Goal: Use online tool/utility: Utilize a website feature to perform a specific function

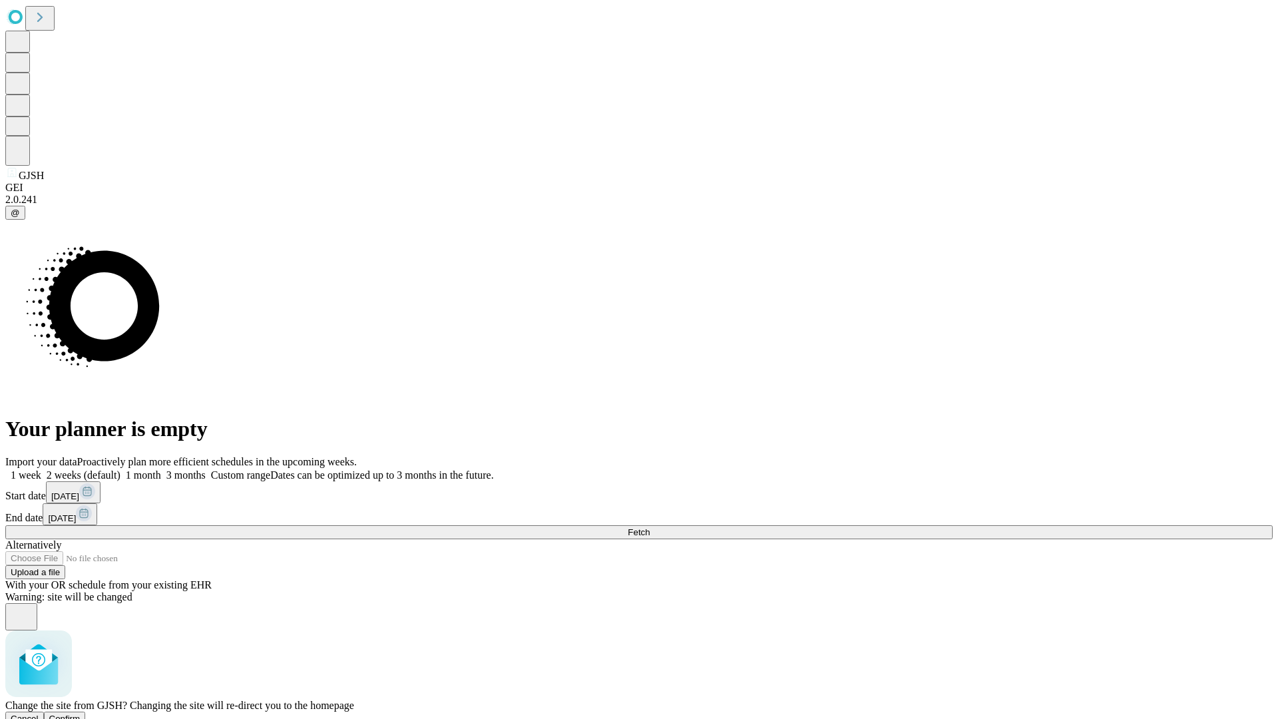
click at [81, 714] on span "Confirm" at bounding box center [64, 719] width 31 height 10
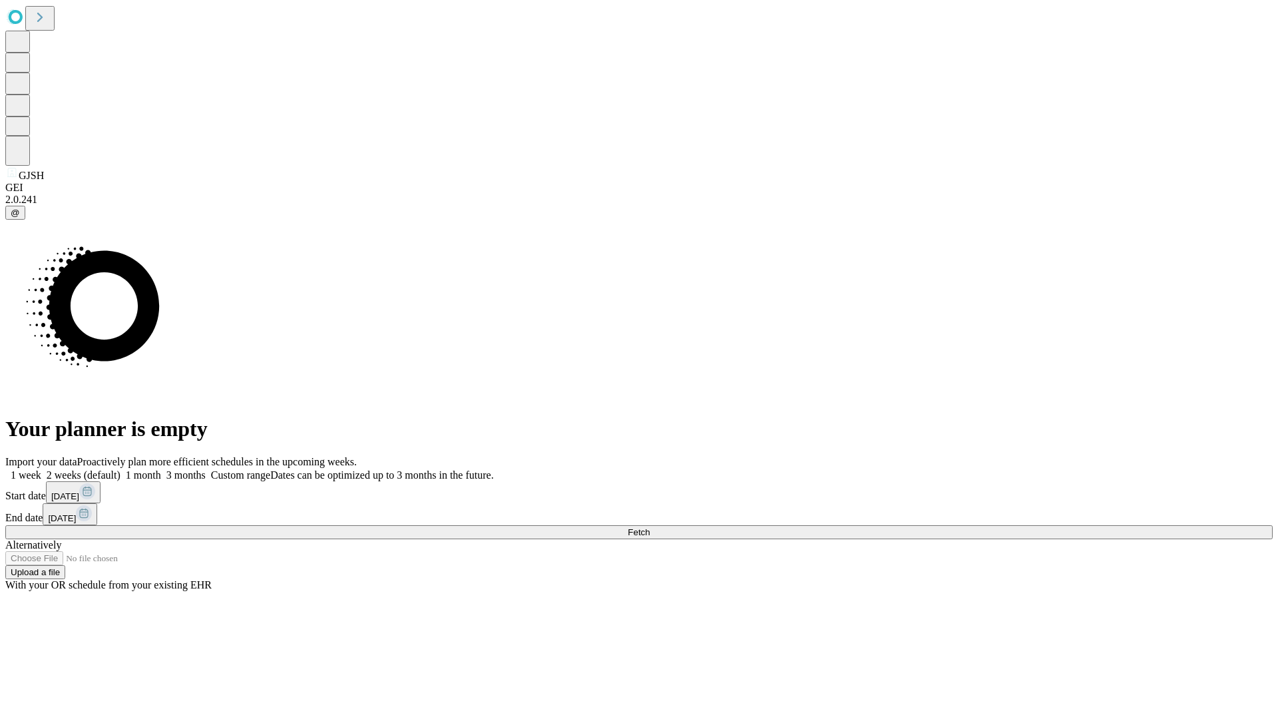
click at [161, 469] on label "1 month" at bounding box center [140, 474] width 41 height 11
click at [650, 527] on span "Fetch" at bounding box center [639, 532] width 22 height 10
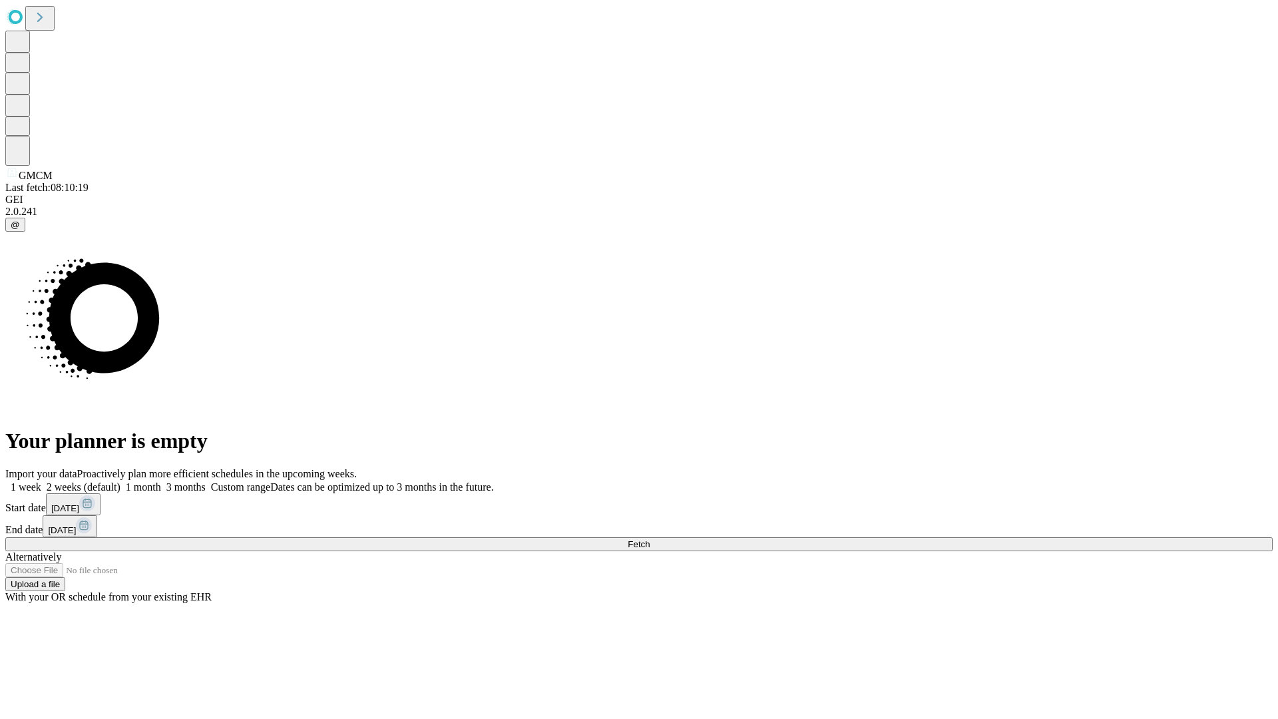
click at [650, 539] on span "Fetch" at bounding box center [639, 544] width 22 height 10
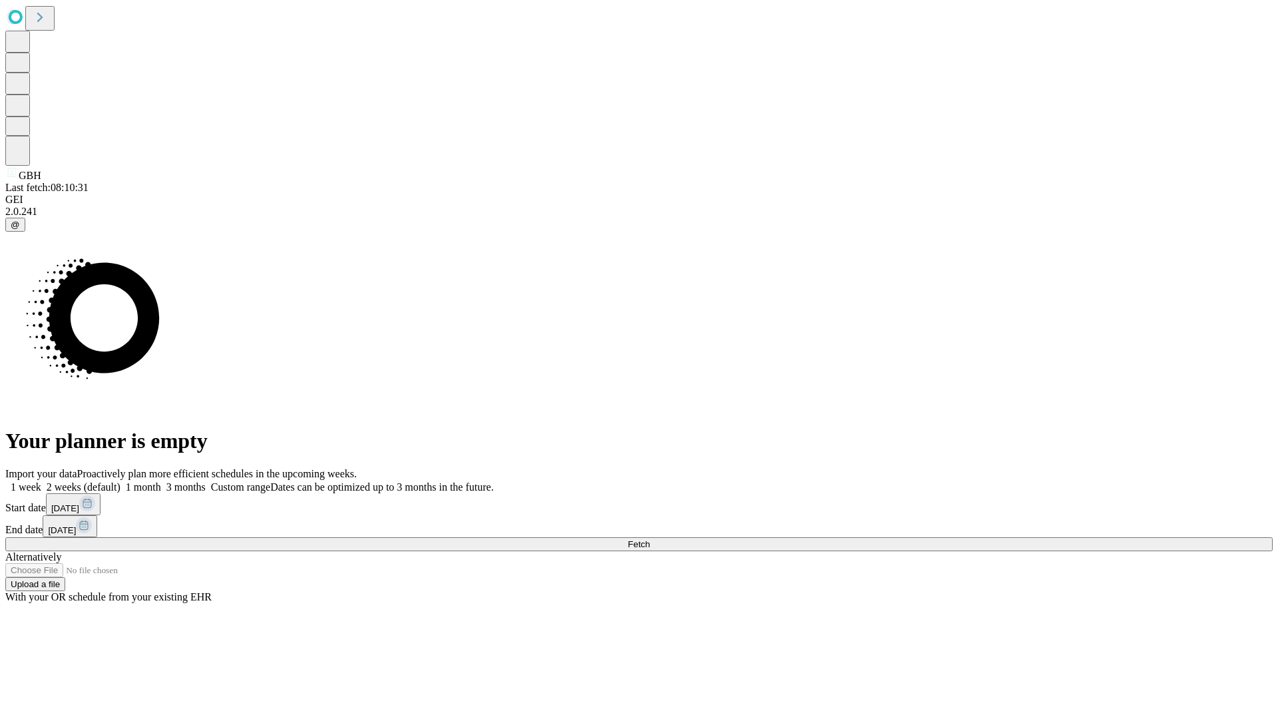
click at [161, 481] on label "1 month" at bounding box center [140, 486] width 41 height 11
click at [650, 539] on span "Fetch" at bounding box center [639, 544] width 22 height 10
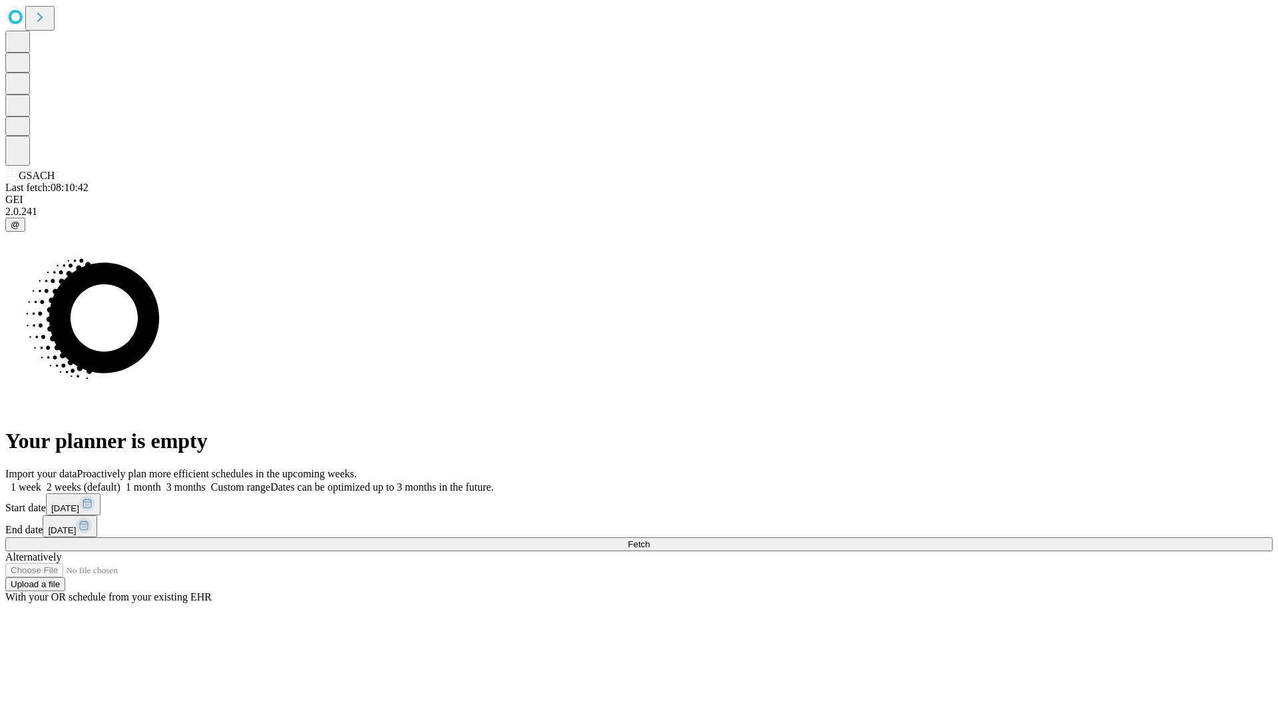
click at [161, 481] on label "1 month" at bounding box center [140, 486] width 41 height 11
click at [650, 539] on span "Fetch" at bounding box center [639, 544] width 22 height 10
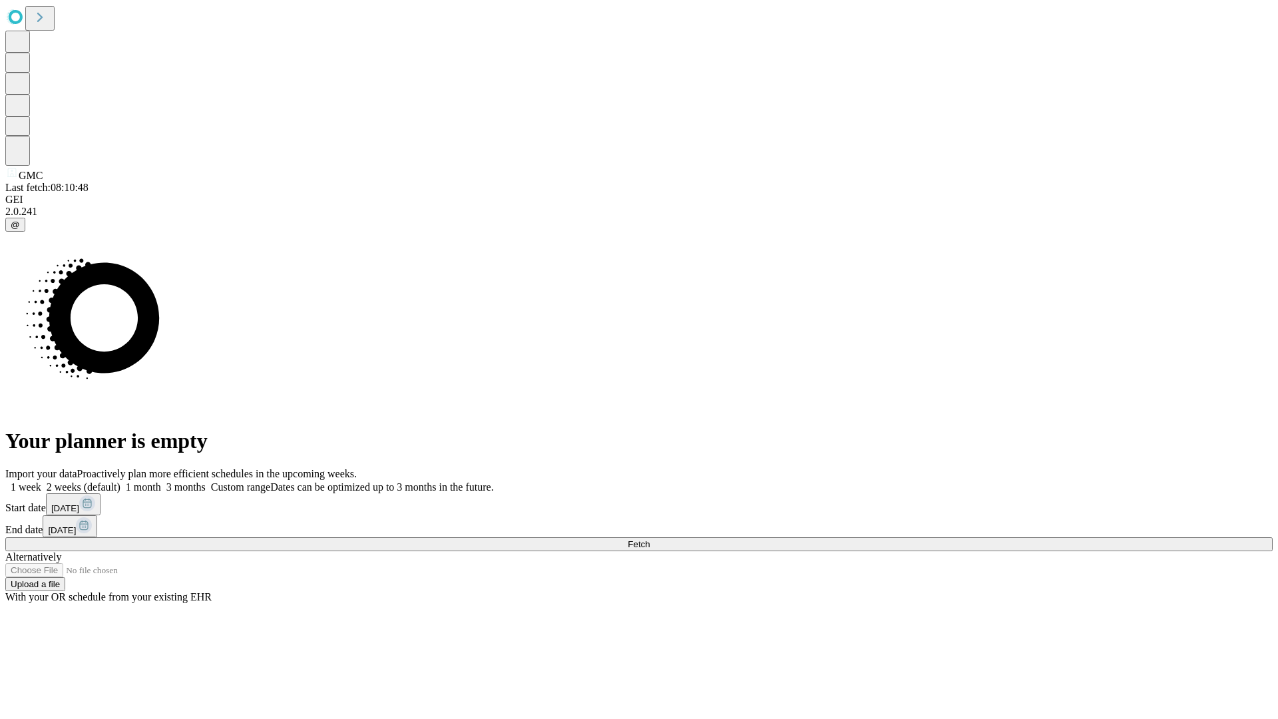
click at [161, 481] on label "1 month" at bounding box center [140, 486] width 41 height 11
click at [650, 539] on span "Fetch" at bounding box center [639, 544] width 22 height 10
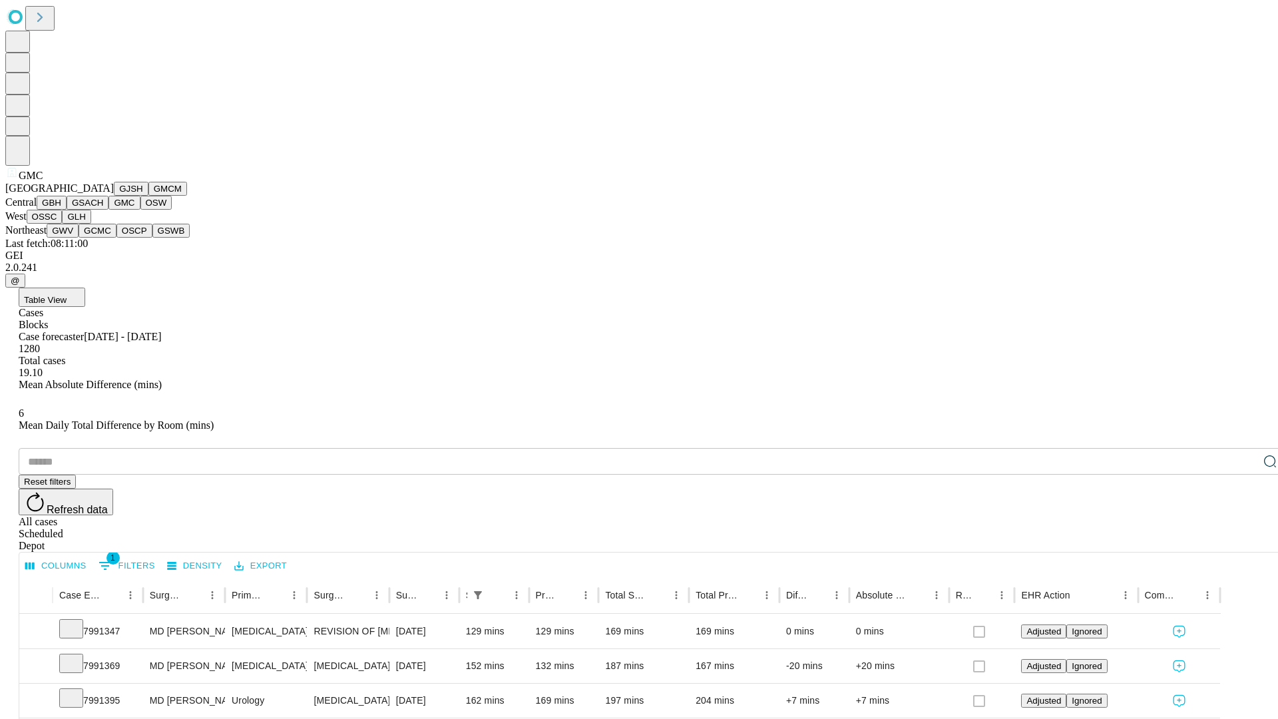
click at [140, 210] on button "OSW" at bounding box center [156, 203] width 32 height 14
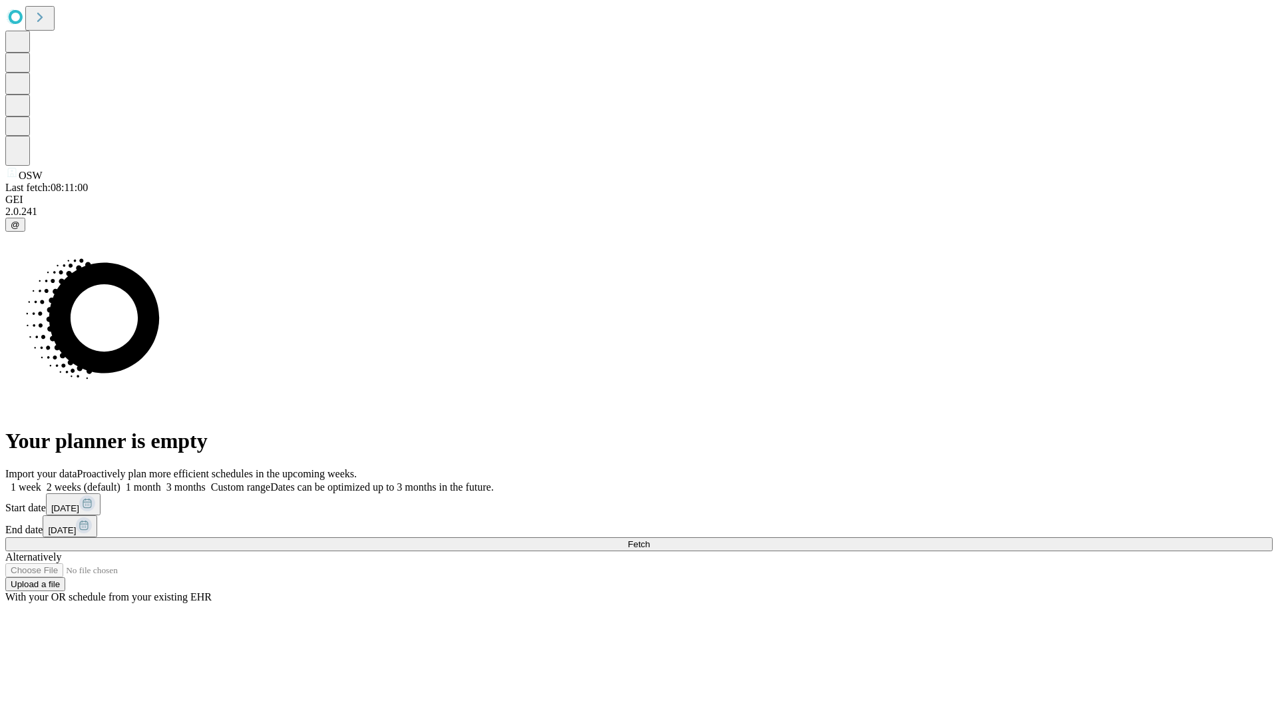
click at [161, 481] on label "1 month" at bounding box center [140, 486] width 41 height 11
click at [650, 539] on span "Fetch" at bounding box center [639, 544] width 22 height 10
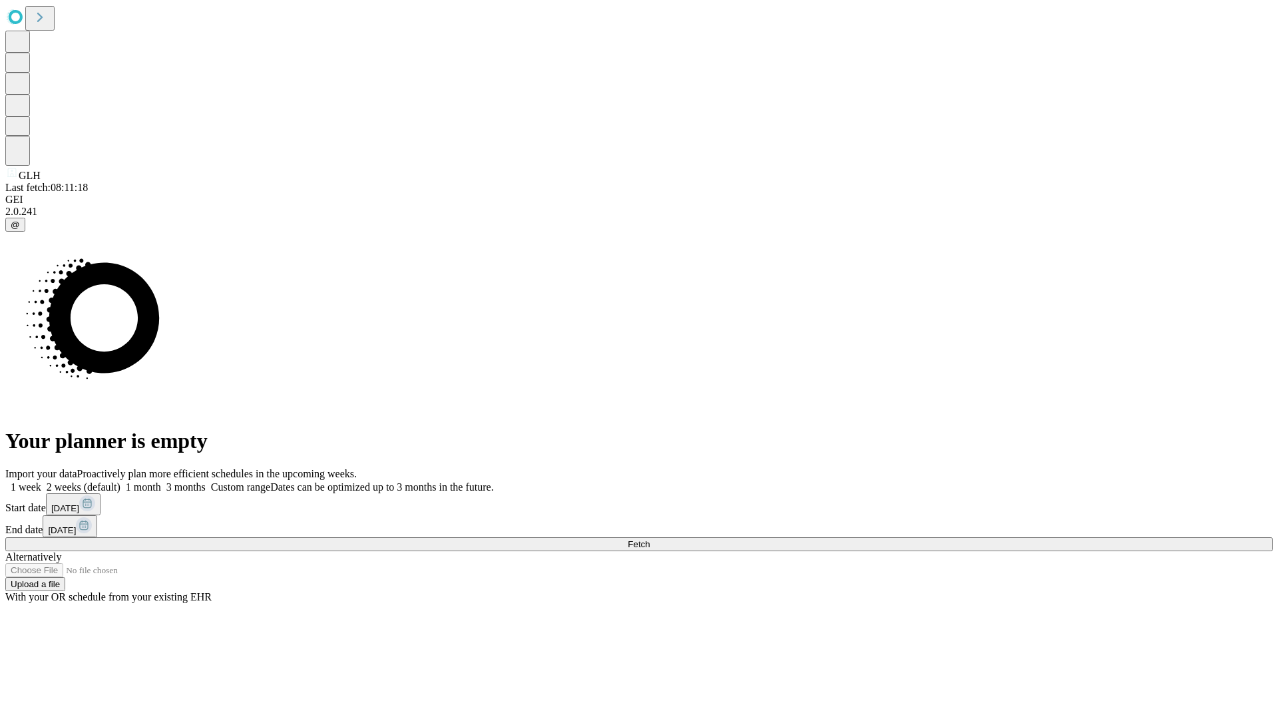
click at [161, 481] on label "1 month" at bounding box center [140, 486] width 41 height 11
click at [650, 539] on span "Fetch" at bounding box center [639, 544] width 22 height 10
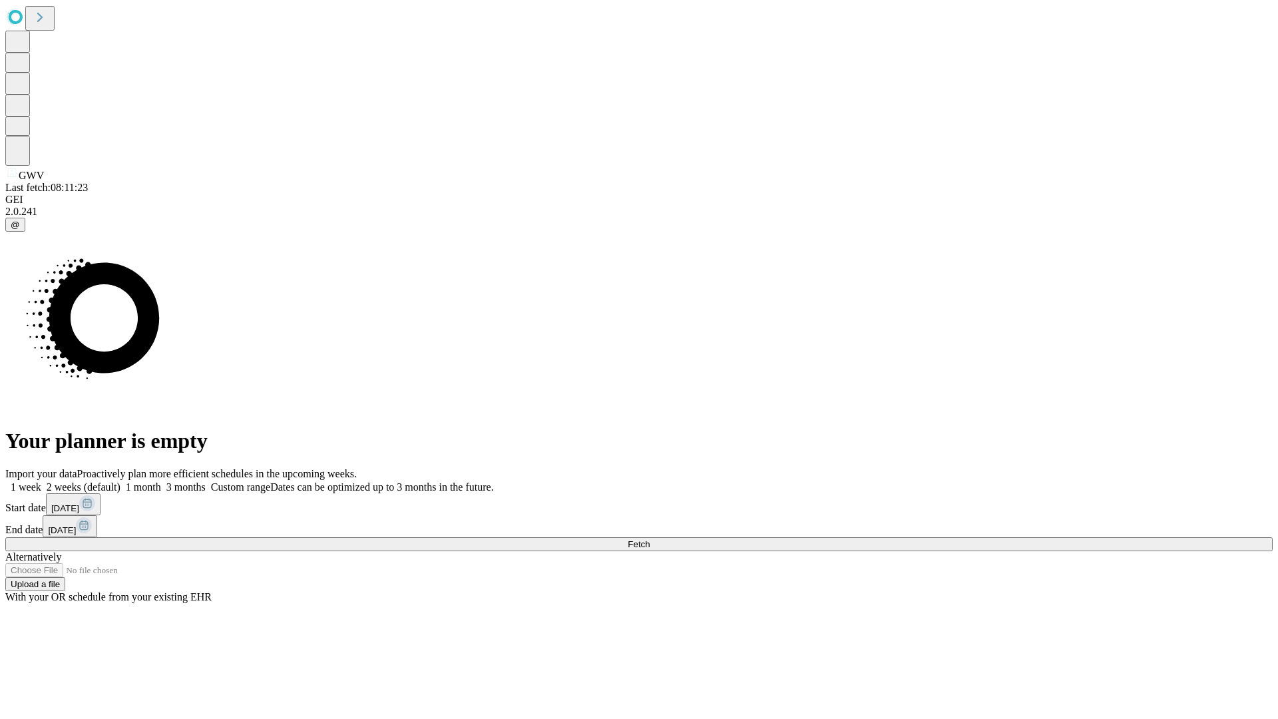
click at [161, 481] on label "1 month" at bounding box center [140, 486] width 41 height 11
click at [650, 539] on span "Fetch" at bounding box center [639, 544] width 22 height 10
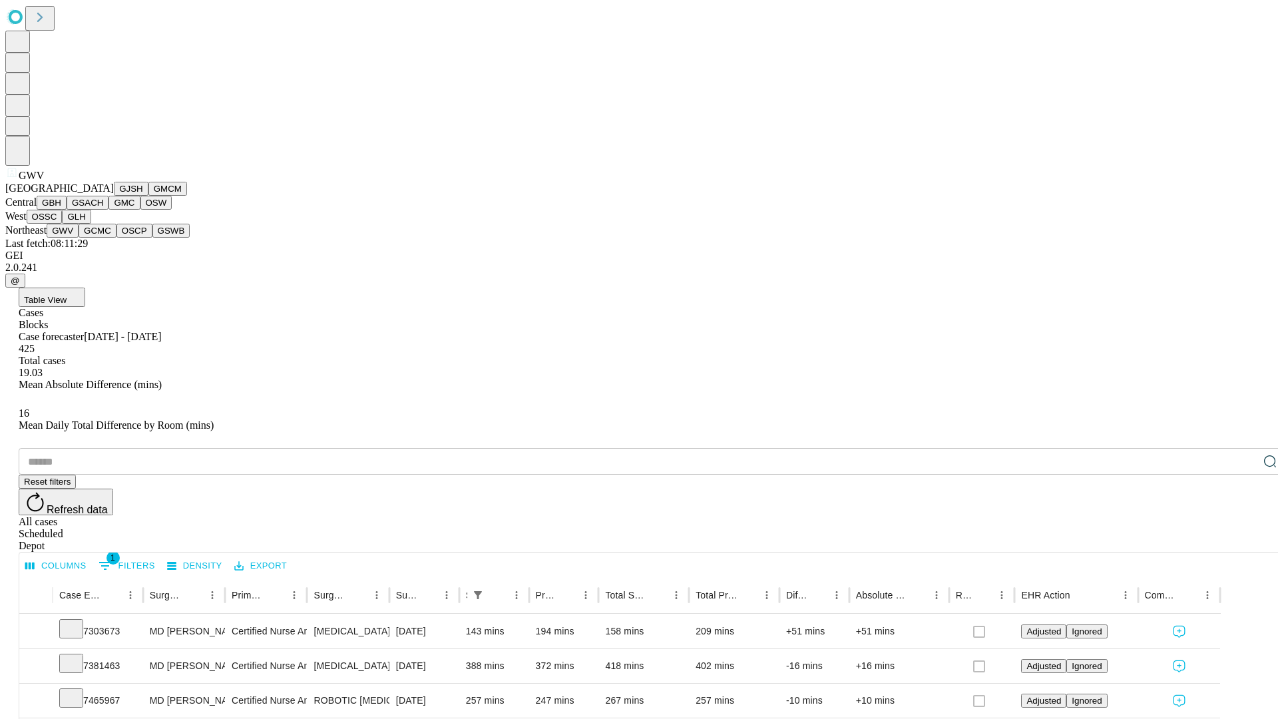
click at [103, 238] on button "GCMC" at bounding box center [98, 231] width 38 height 14
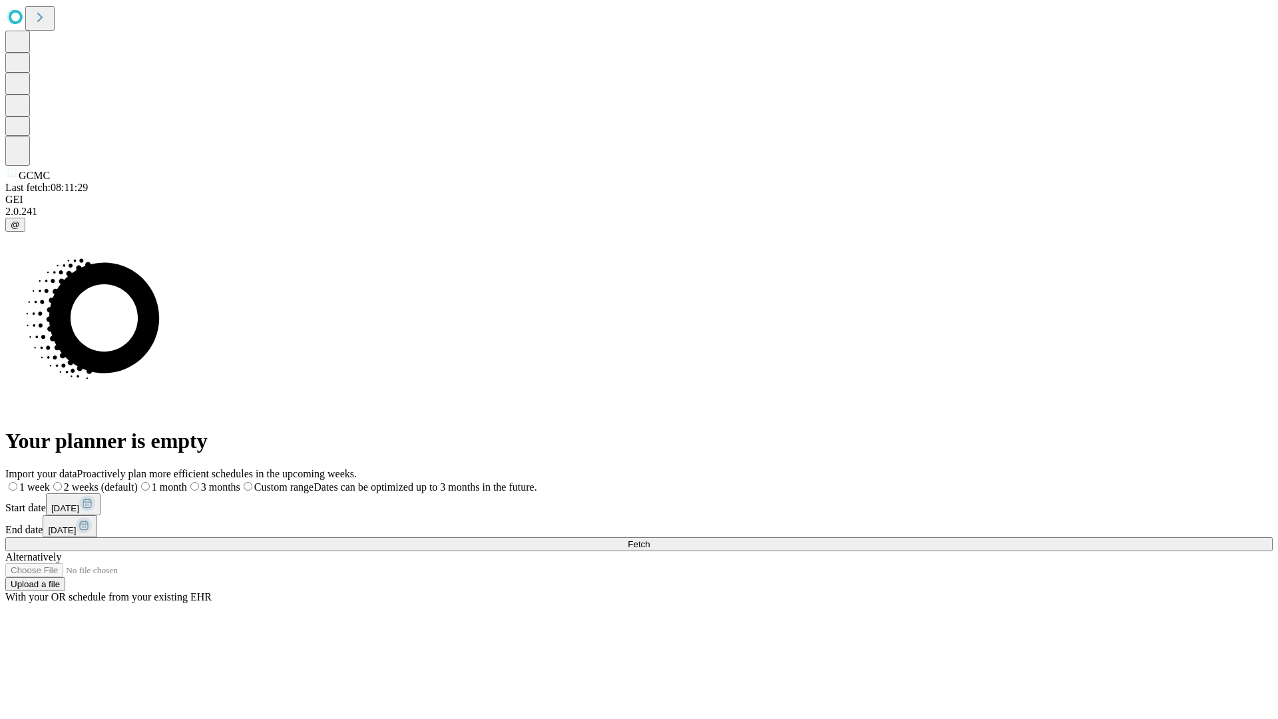
click at [187, 481] on label "1 month" at bounding box center [162, 486] width 49 height 11
click at [650, 539] on span "Fetch" at bounding box center [639, 544] width 22 height 10
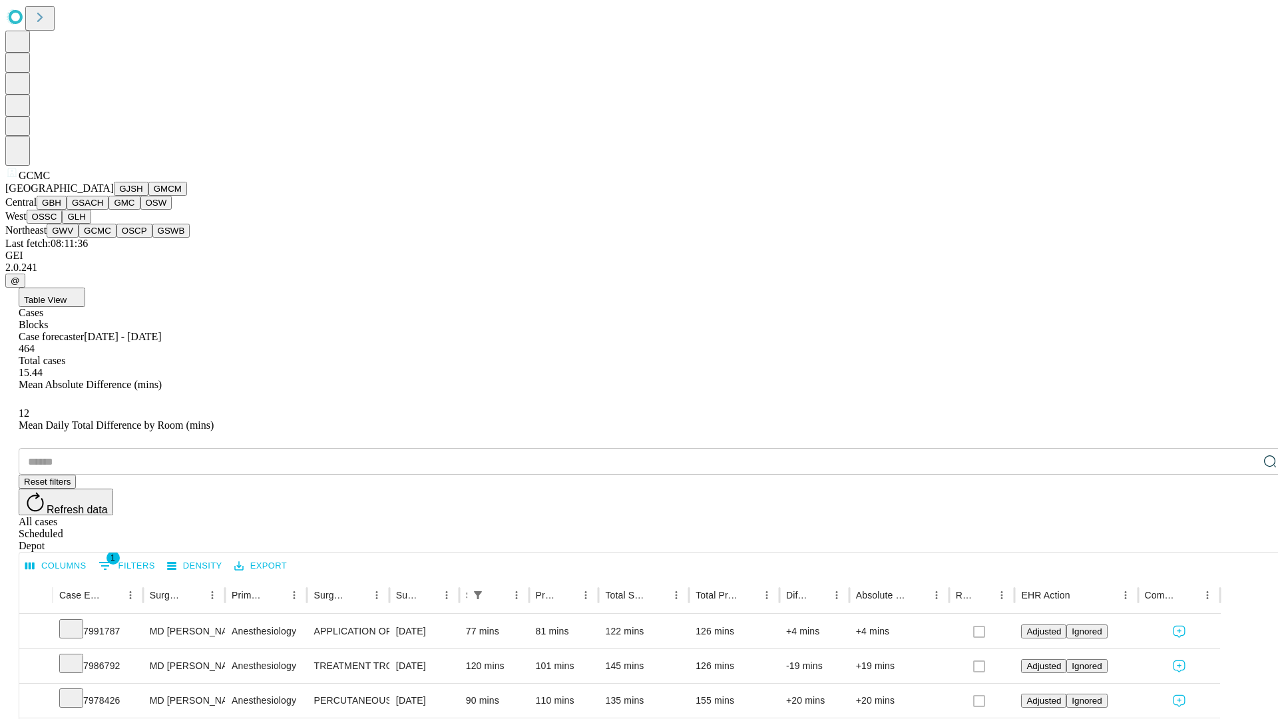
click at [116, 238] on button "OSCP" at bounding box center [134, 231] width 36 height 14
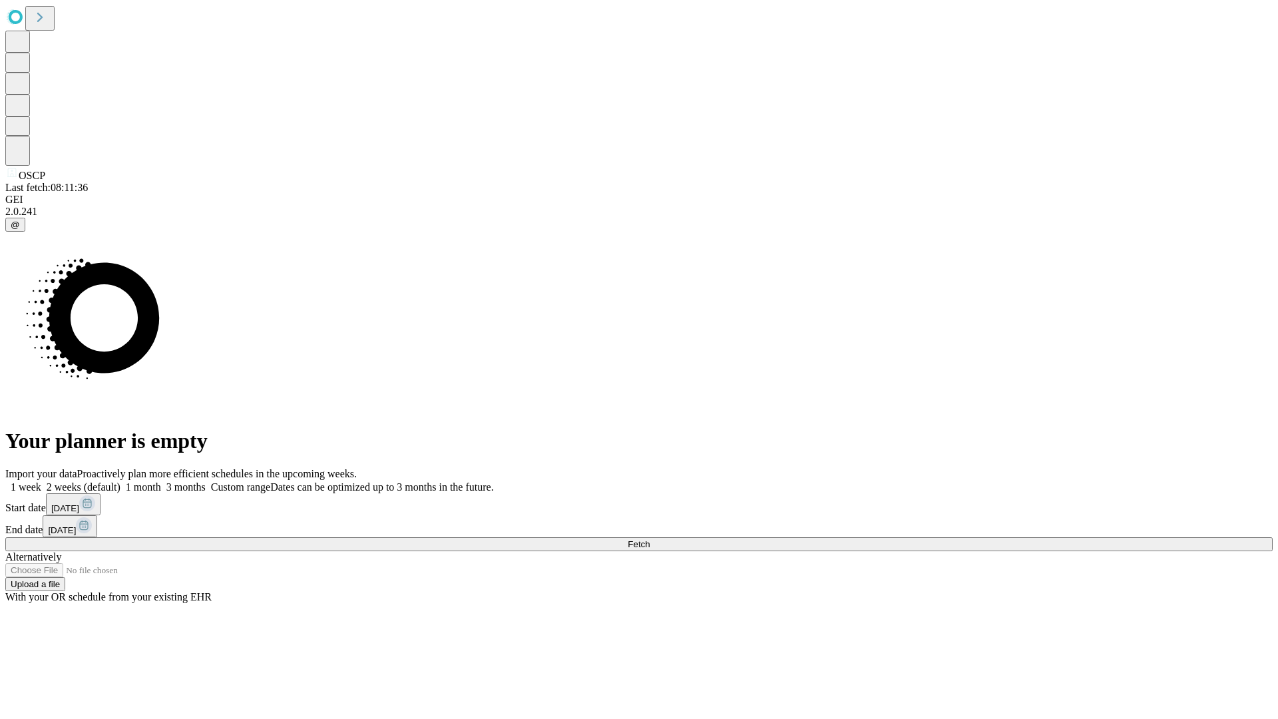
click at [161, 481] on label "1 month" at bounding box center [140, 486] width 41 height 11
click at [650, 539] on span "Fetch" at bounding box center [639, 544] width 22 height 10
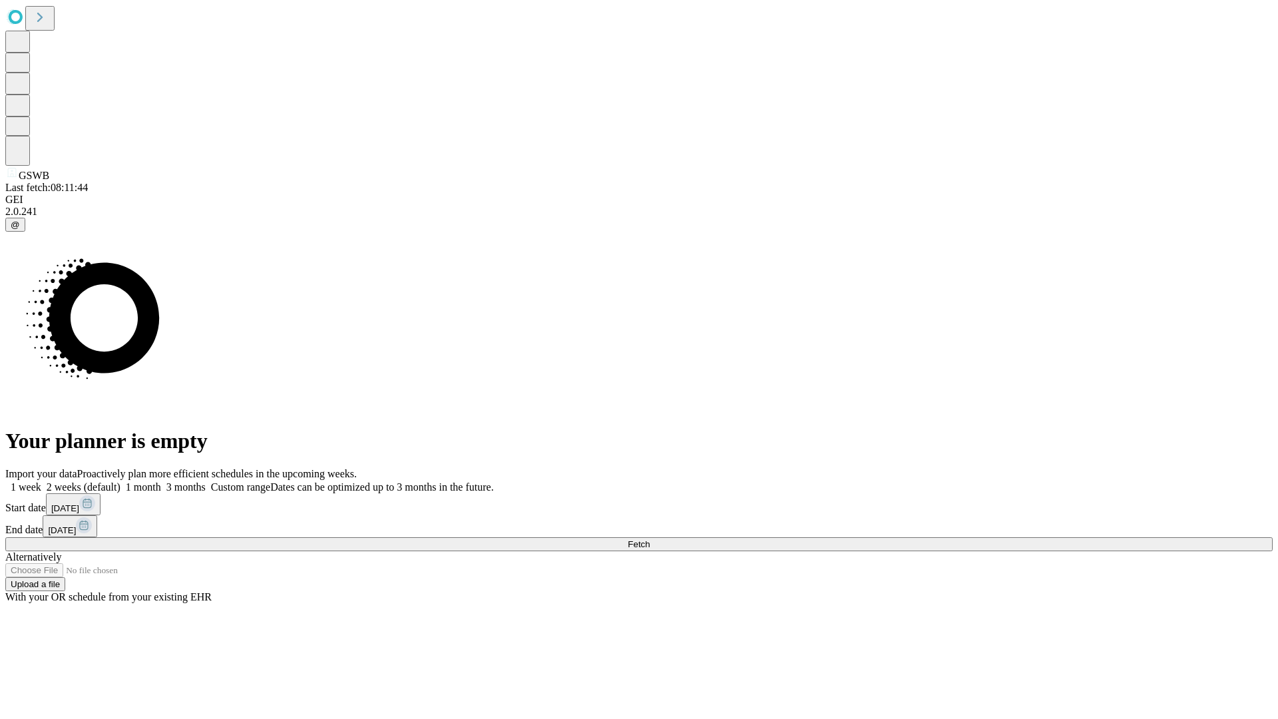
click at [161, 481] on label "1 month" at bounding box center [140, 486] width 41 height 11
click at [650, 539] on span "Fetch" at bounding box center [639, 544] width 22 height 10
